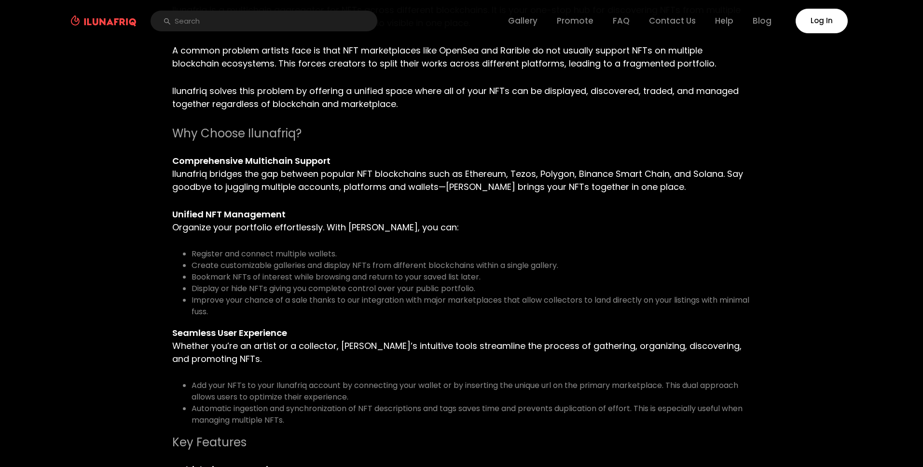
scroll to position [193, 0]
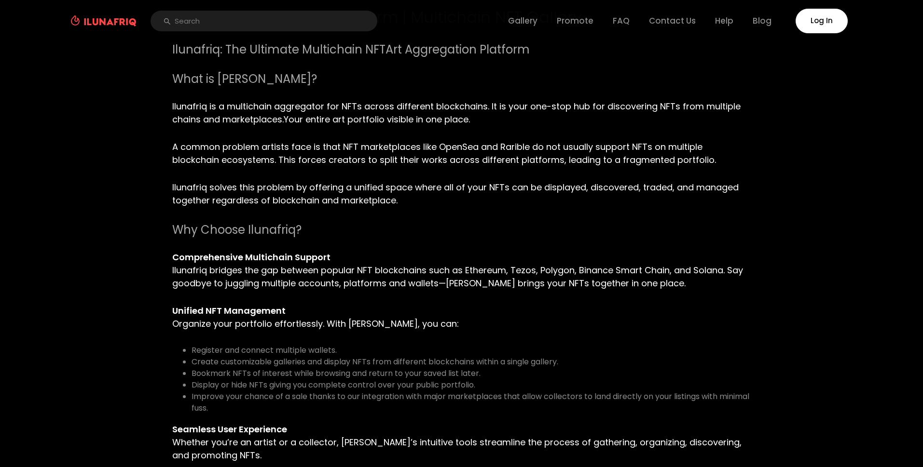
scroll to position [96, 0]
